Goal: Task Accomplishment & Management: Use online tool/utility

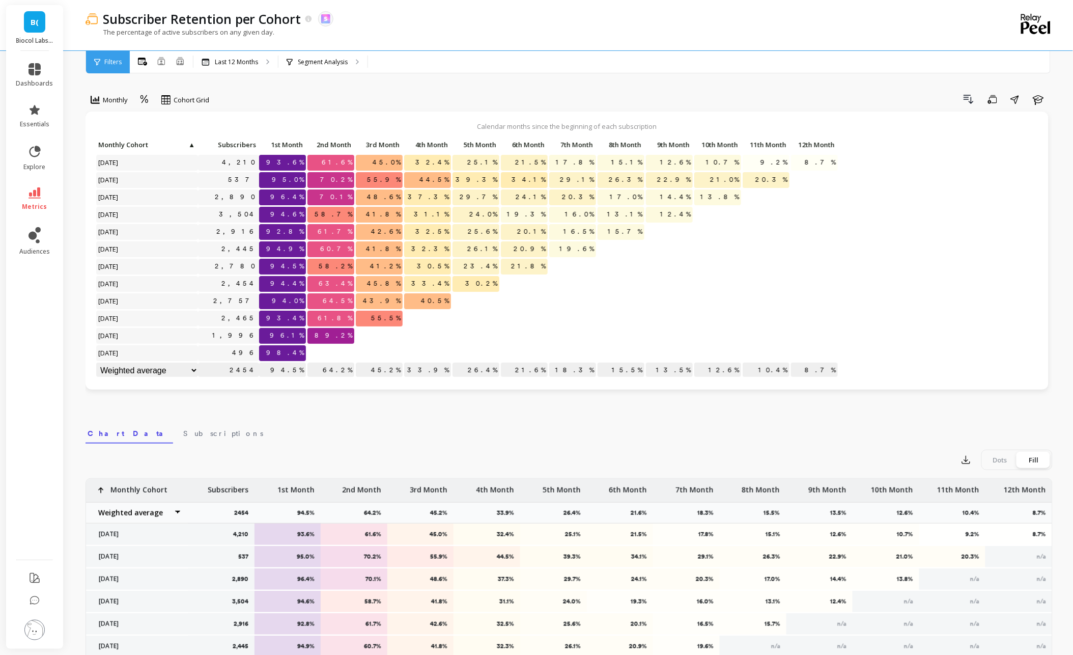
click at [38, 184] on li "metrics" at bounding box center [34, 199] width 49 height 36
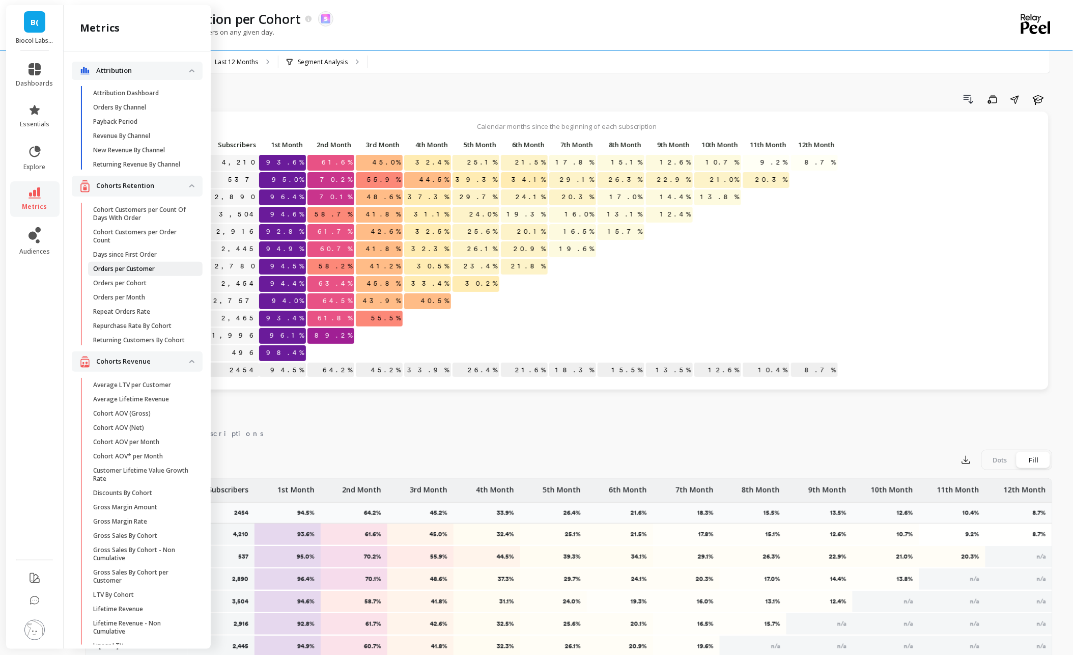
scroll to position [41, 0]
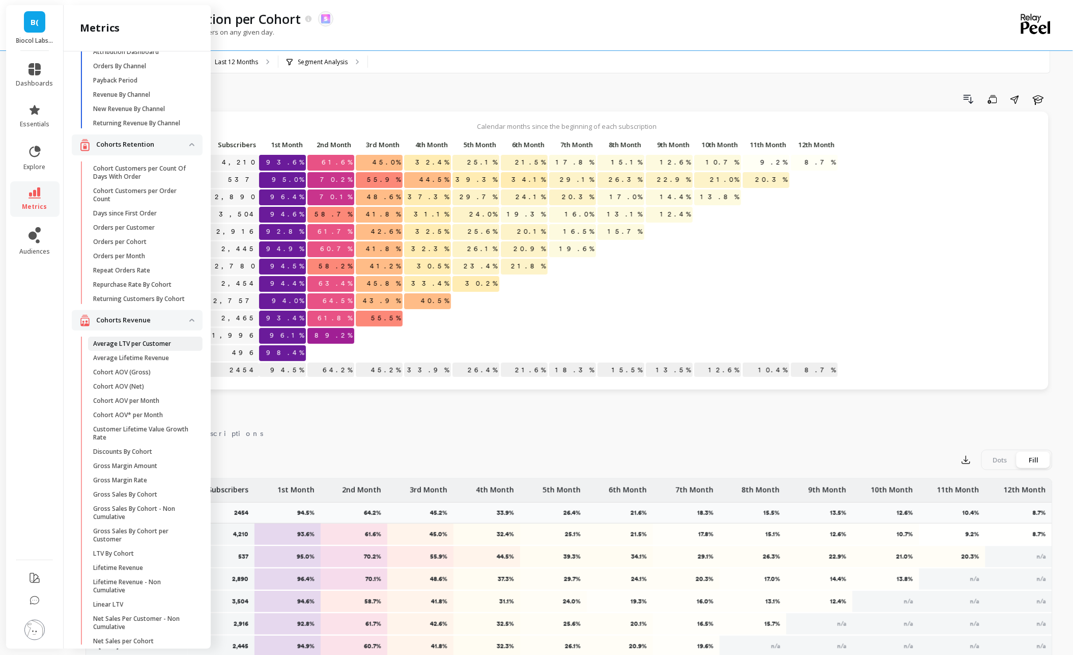
click at [136, 349] on link "Average LTV per Customer" at bounding box center [145, 344] width 115 height 14
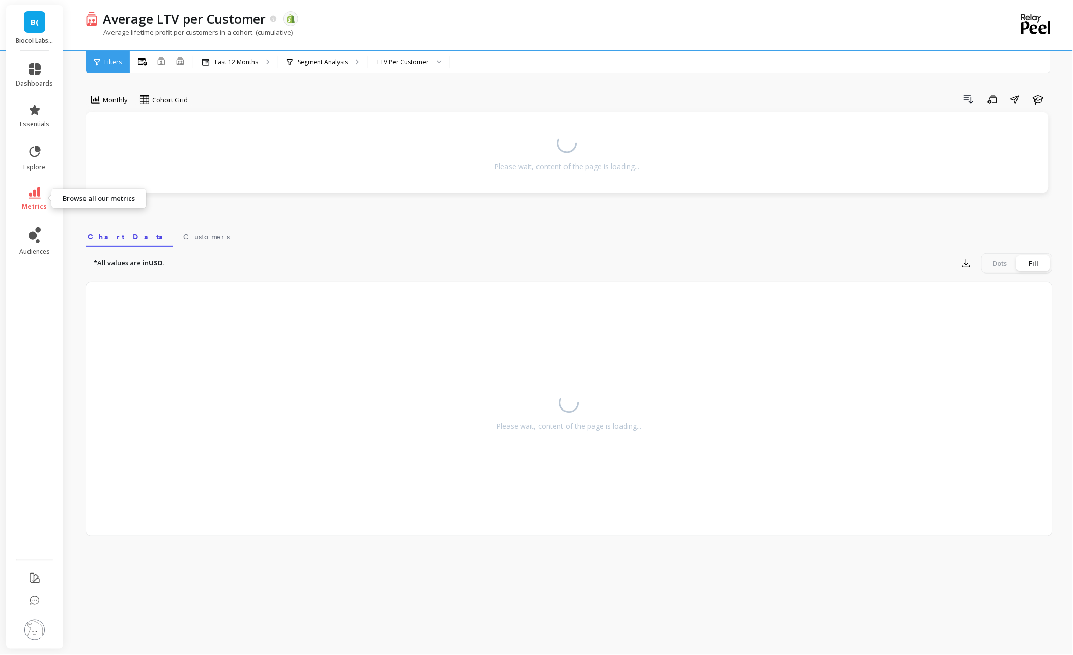
click at [43, 200] on link "metrics" at bounding box center [34, 198] width 37 height 23
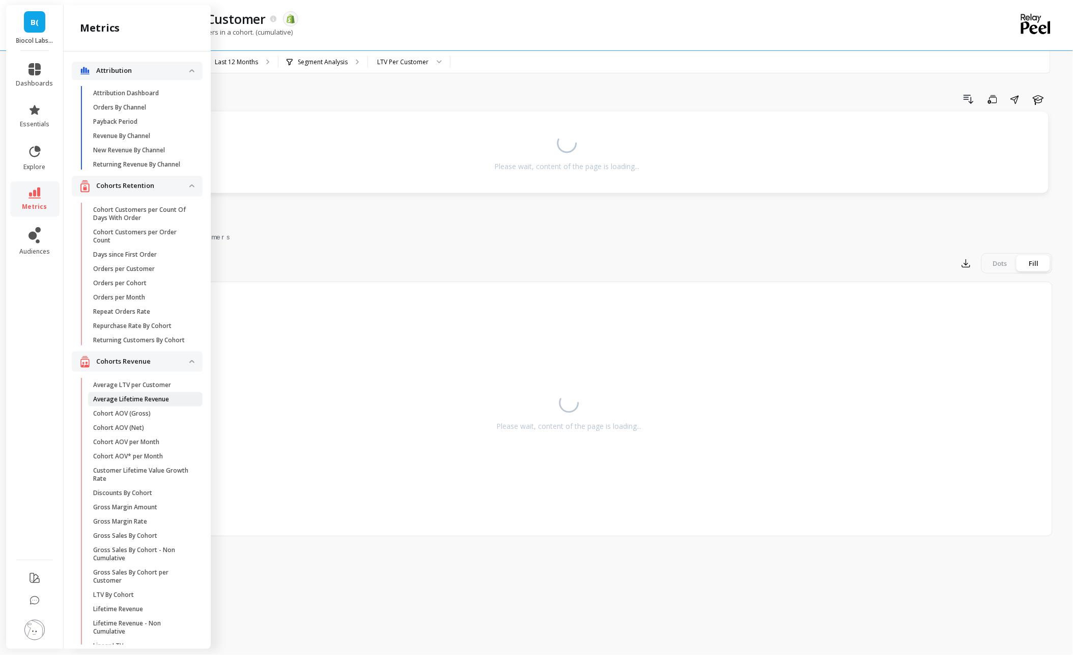
click at [148, 400] on p "Average Lifetime Revenue" at bounding box center [131, 399] width 76 height 8
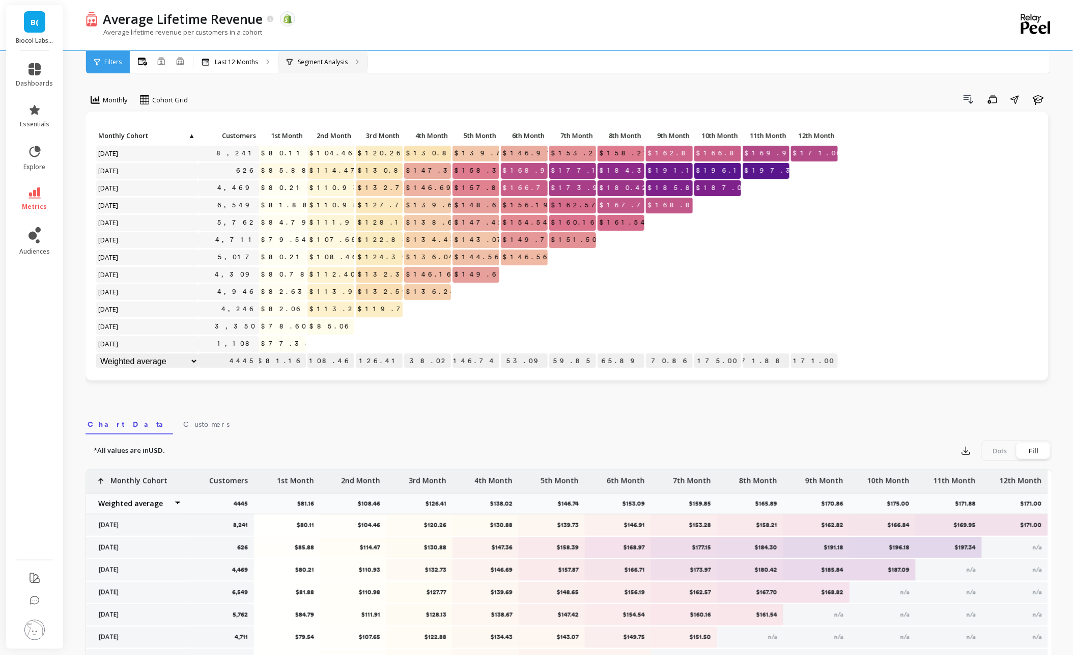
click at [338, 60] on p "Segment Analysis" at bounding box center [323, 62] width 50 height 8
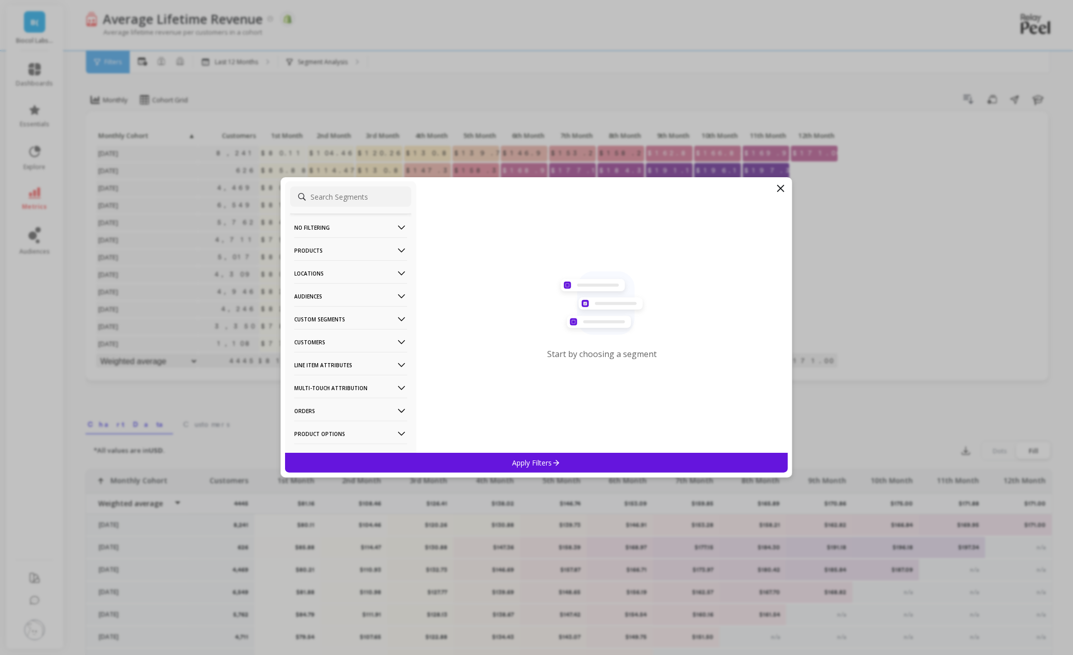
click at [354, 246] on p "Products" at bounding box center [350, 250] width 113 height 26
click at [349, 322] on div "Products" at bounding box center [350, 323] width 121 height 16
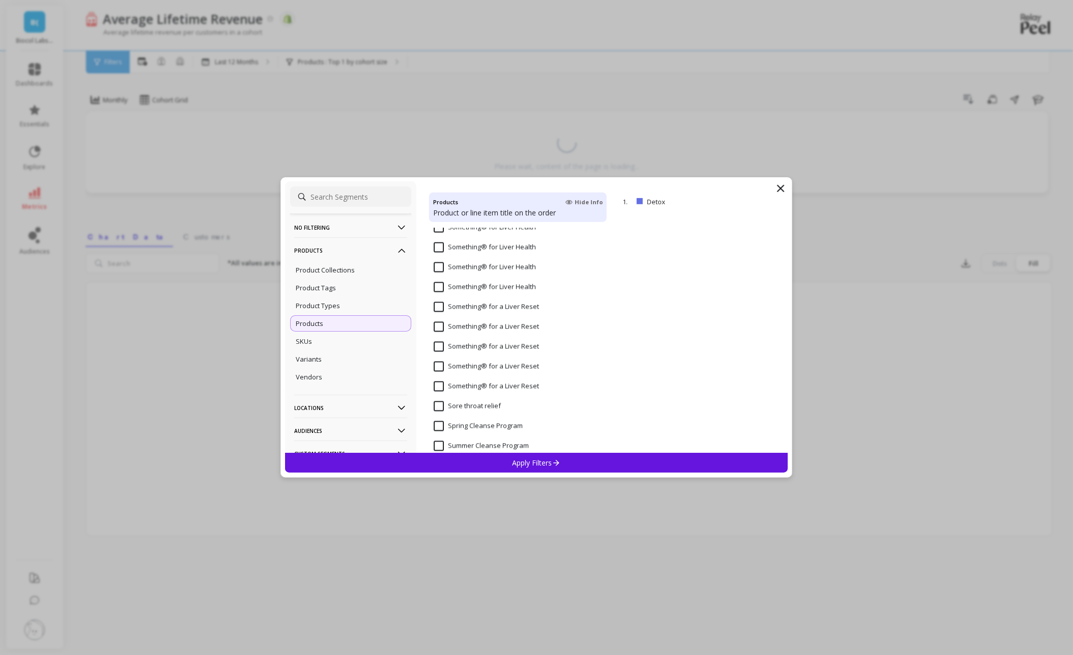
scroll to position [5058, 0]
click at [475, 277] on input "Something® for a Liver Reset" at bounding box center [486, 274] width 105 height 10
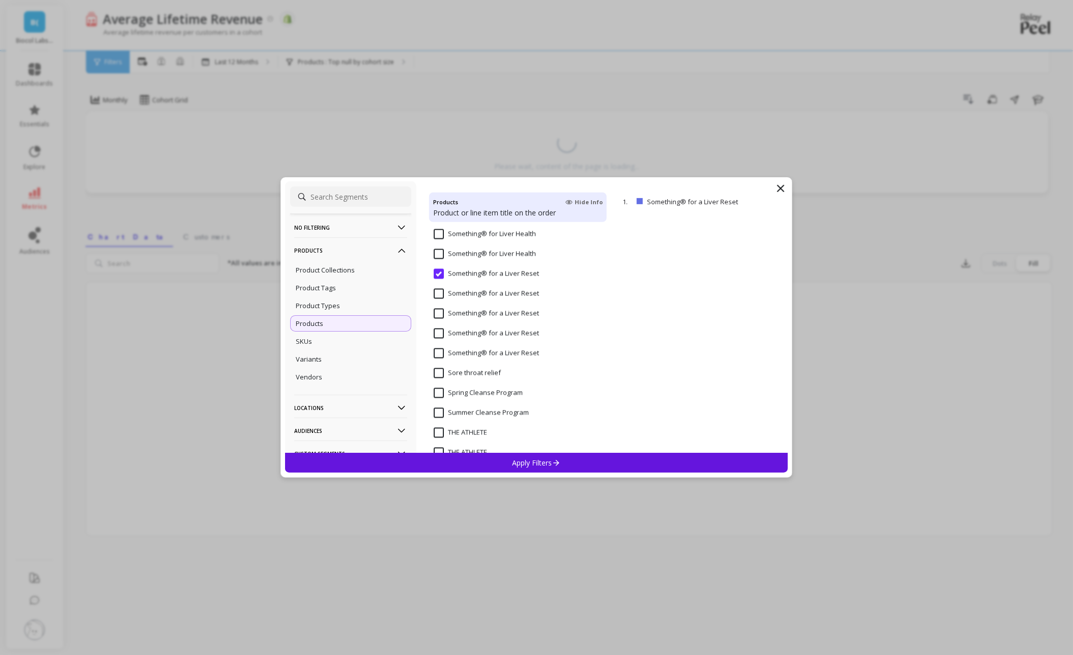
click at [511, 458] on div "Apply Filters" at bounding box center [536, 463] width 503 height 20
